Goal: Find specific page/section: Find specific page/section

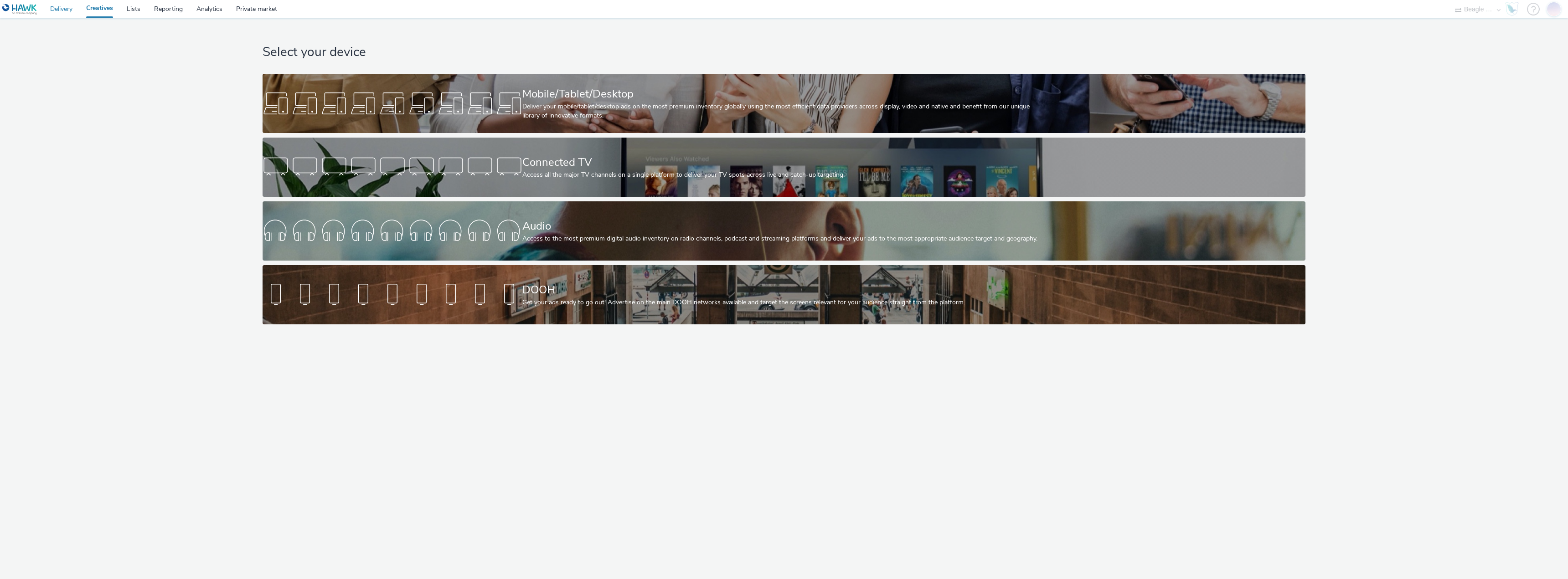
click at [63, 6] on link "Delivery" at bounding box center [61, 9] width 36 height 18
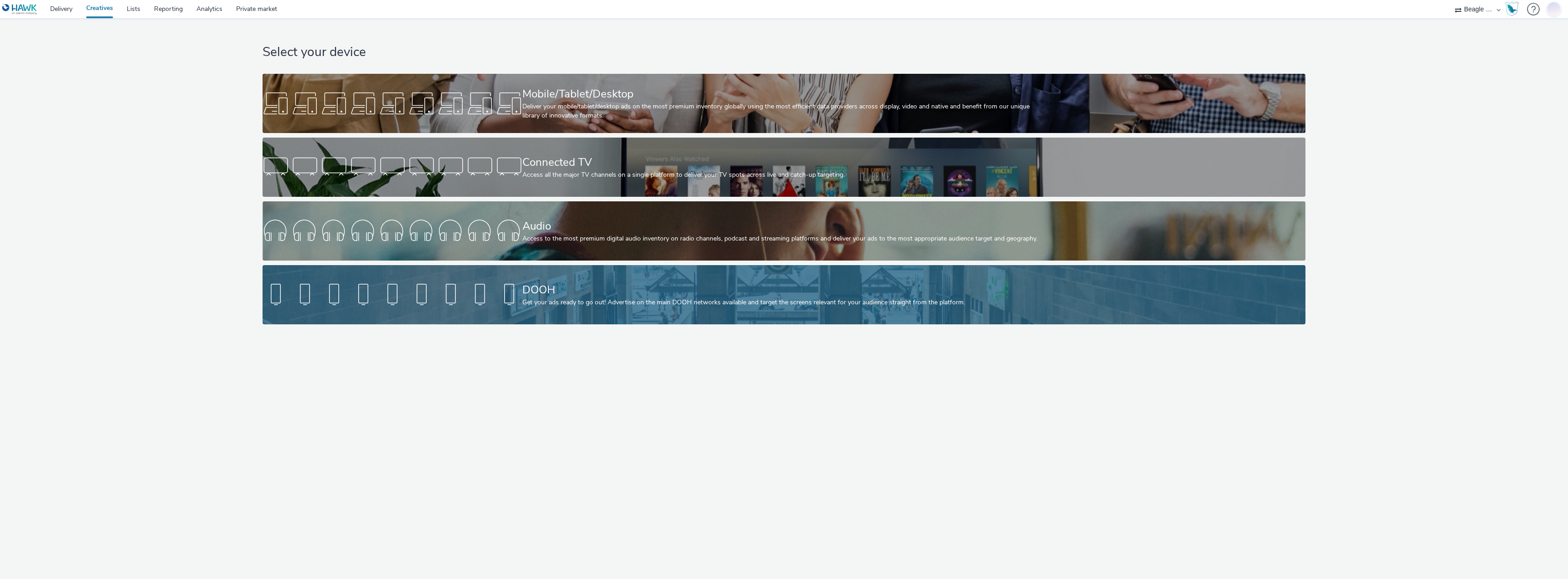
click at [589, 294] on div "DOOH" at bounding box center [782, 290] width 520 height 16
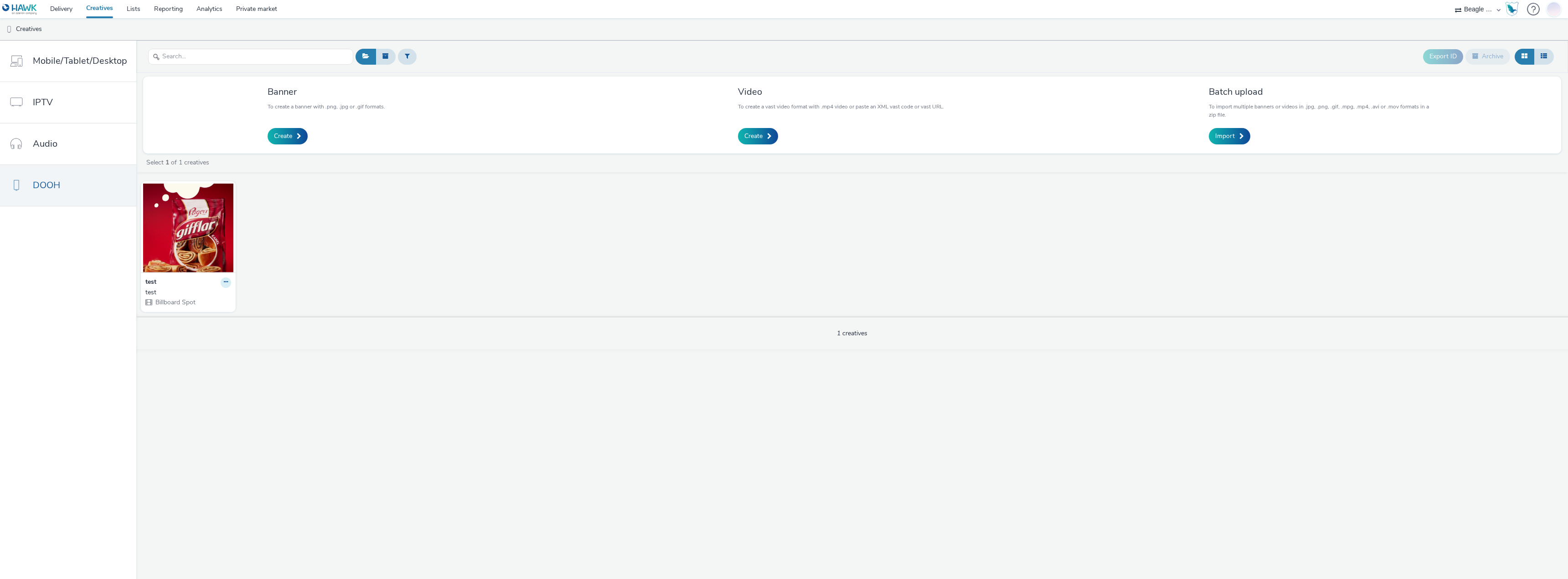
click at [224, 281] on icon at bounding box center [226, 282] width 4 height 5
click at [282, 290] on div "test Edit Duplicate Copy ID Archive test Billboard Spot" at bounding box center [852, 246] width 1432 height 139
click at [225, 282] on icon at bounding box center [226, 282] width 4 height 5
click at [258, 293] on div "test Edit Duplicate Copy ID Archive test Billboard Spot" at bounding box center [852, 246] width 1432 height 139
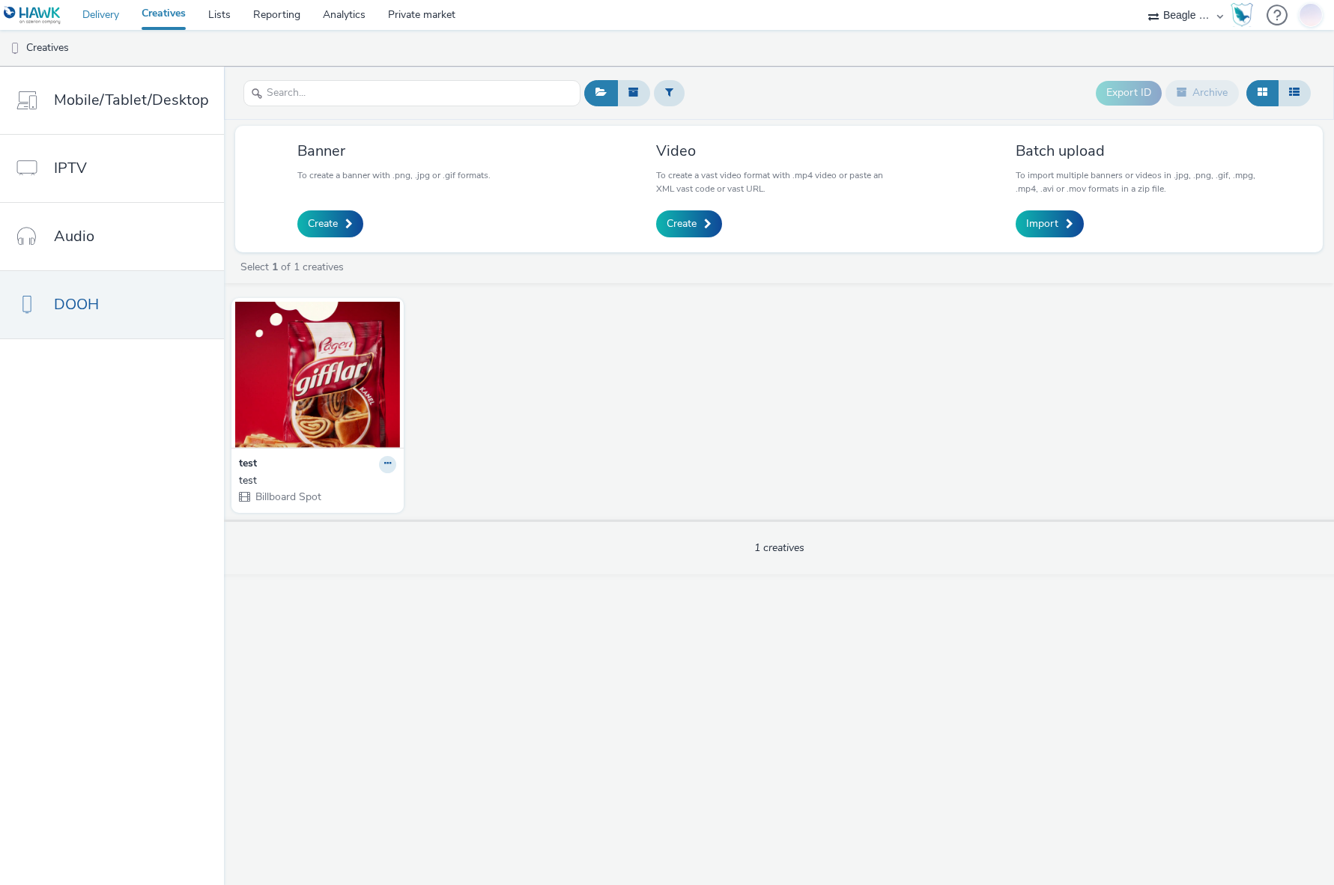
click at [114, 19] on link "Delivery" at bounding box center [100, 15] width 59 height 30
